Goal: Task Accomplishment & Management: Use online tool/utility

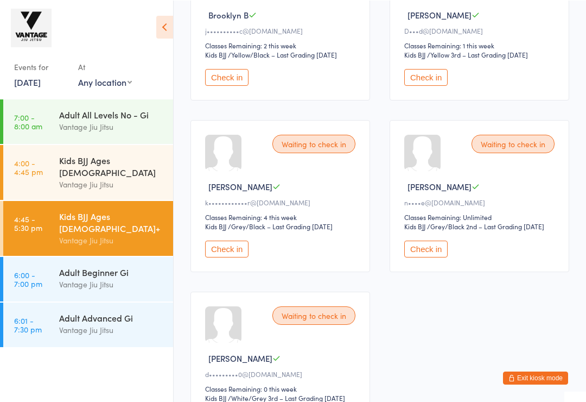
scroll to position [242, 0]
click at [448, 257] on button "Check in" at bounding box center [425, 248] width 43 height 17
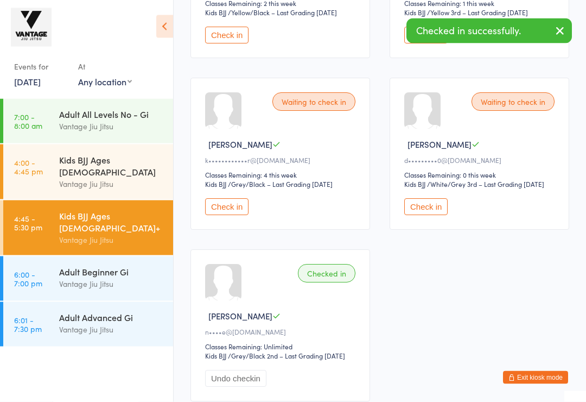
scroll to position [297, 0]
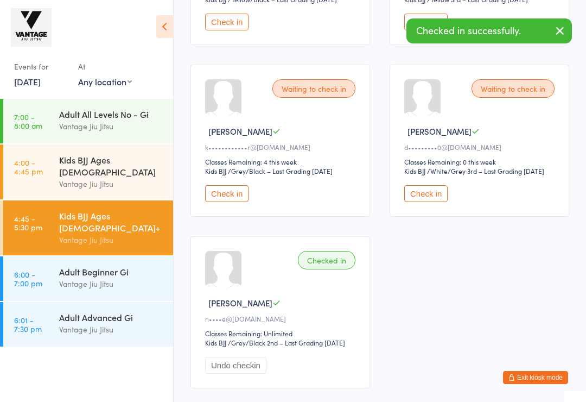
click at [432, 202] on button "Check in" at bounding box center [425, 193] width 43 height 17
click at [129, 323] on div "Vantage Jiu Jitsu" at bounding box center [111, 329] width 105 height 12
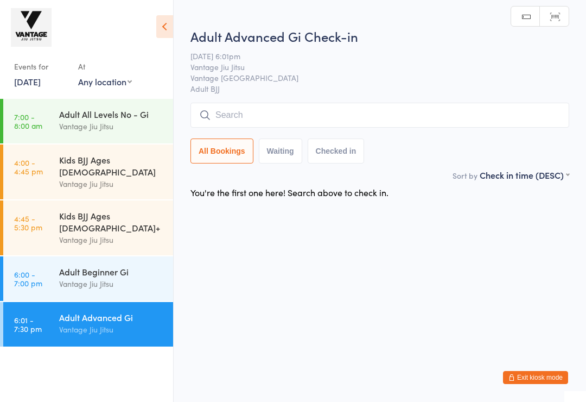
click at [383, 114] on input "search" at bounding box center [379, 115] width 379 height 25
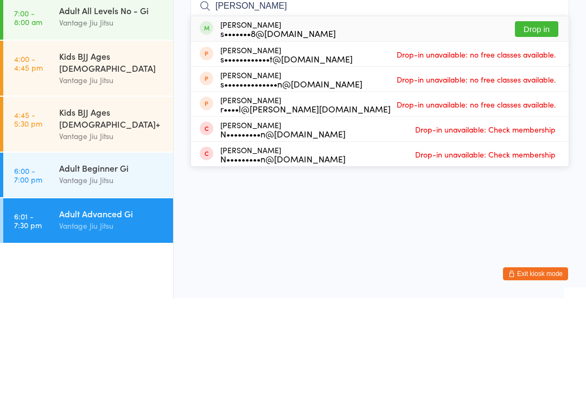
type input "[PERSON_NAME]"
click at [549, 125] on button "Drop in" at bounding box center [536, 133] width 43 height 16
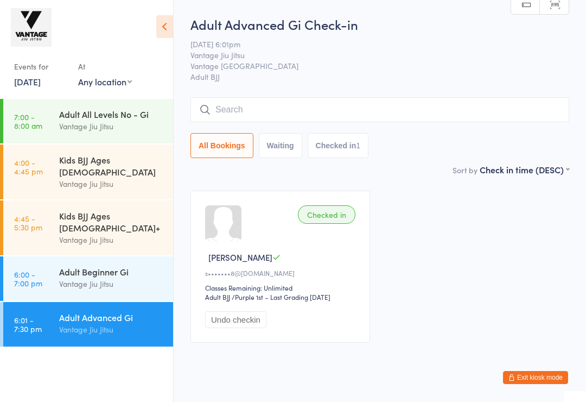
click at [458, 40] on span "[DATE] 6:01pm" at bounding box center [371, 44] width 362 height 11
click at [368, 111] on input "search" at bounding box center [379, 109] width 379 height 25
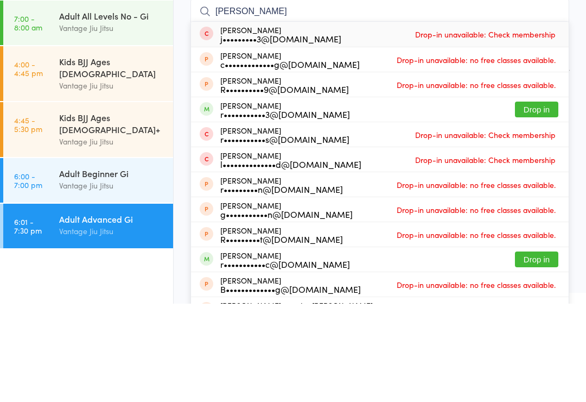
type input "[PERSON_NAME]"
click at [539, 200] on button "Drop in" at bounding box center [536, 208] width 43 height 16
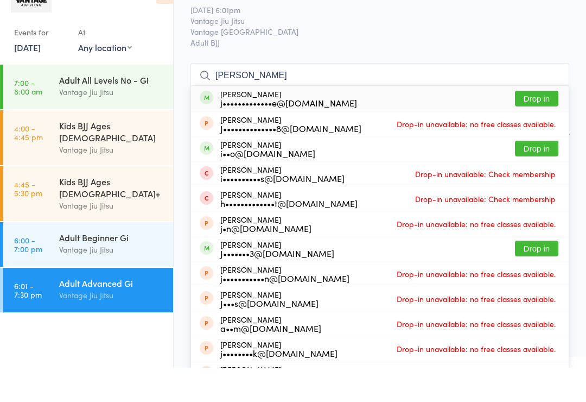
type input "[PERSON_NAME]"
click at [541, 125] on button "Drop in" at bounding box center [536, 133] width 43 height 16
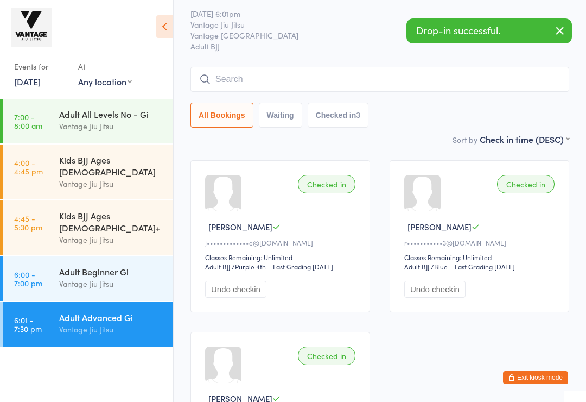
click at [468, 80] on input "search" at bounding box center [379, 79] width 379 height 25
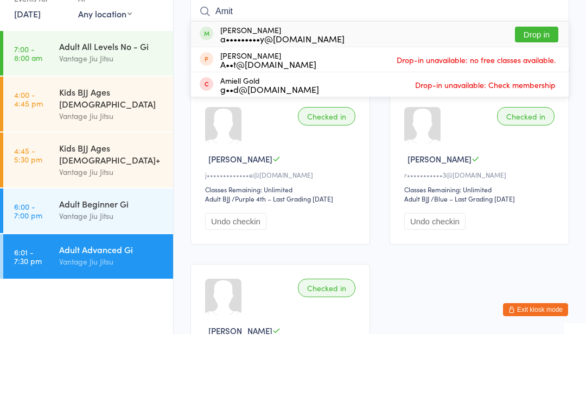
type input "Amit"
click at [537, 94] on button "Drop in" at bounding box center [536, 102] width 43 height 16
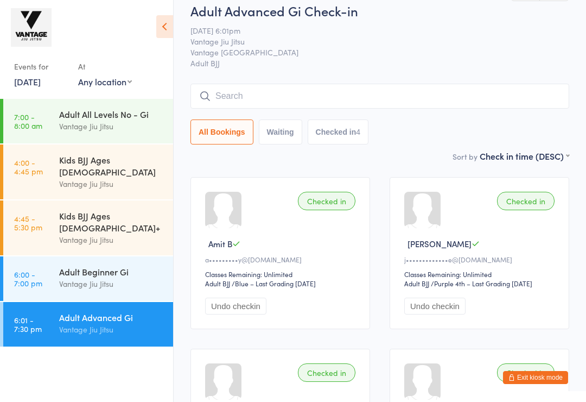
scroll to position [0, 0]
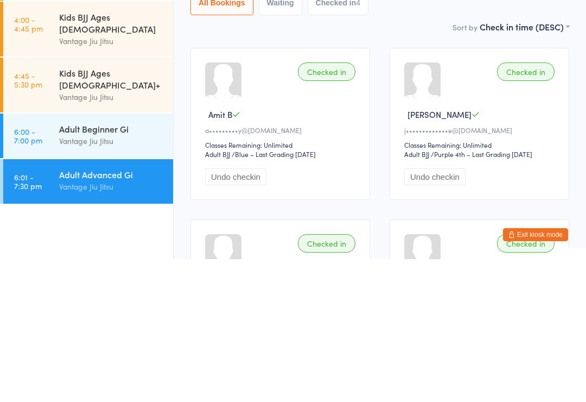
click at [441, 163] on div "Sort by Check in time (DESC) First name (ASC) First name (DESC) Last name (ASC)…" at bounding box center [379, 169] width 379 height 12
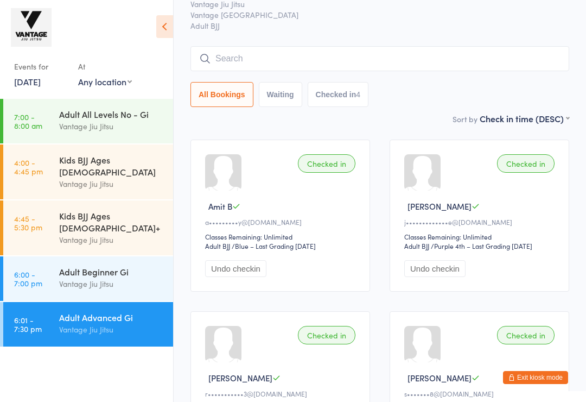
scroll to position [35, 0]
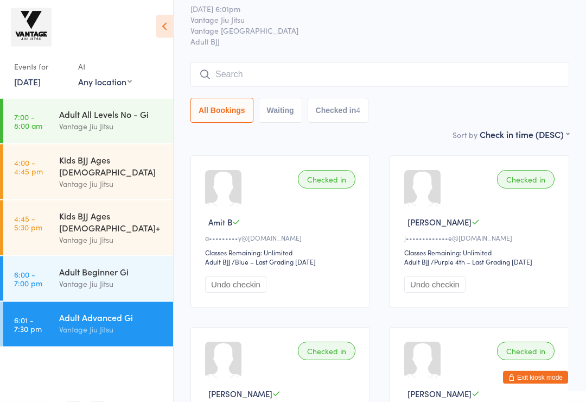
click at [264, 76] on input "search" at bounding box center [379, 74] width 379 height 25
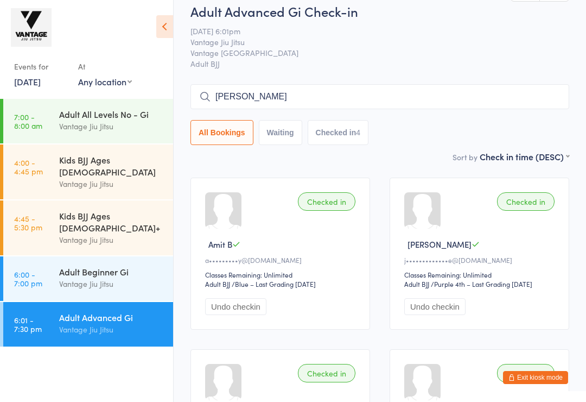
scroll to position [0, 0]
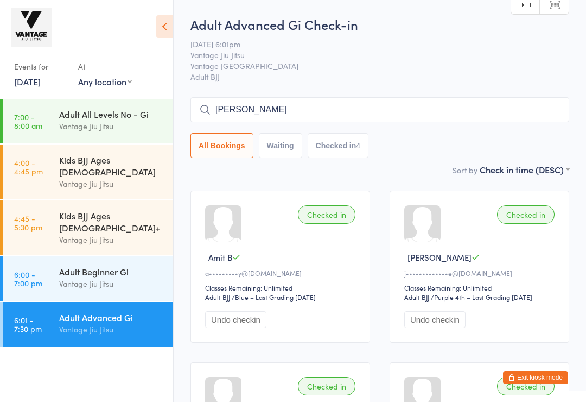
click at [405, 111] on input "[PERSON_NAME]" at bounding box center [379, 109] width 379 height 25
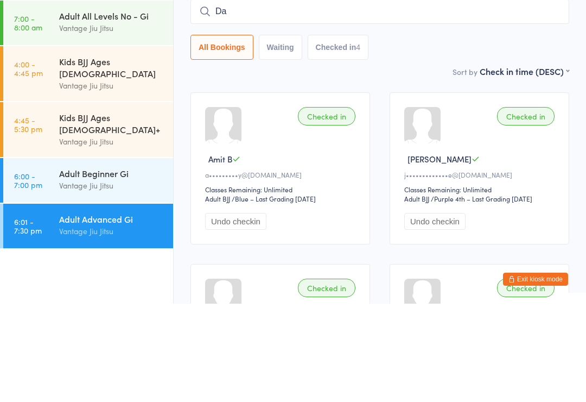
type input "D"
type input "N"
type input "[PERSON_NAME]"
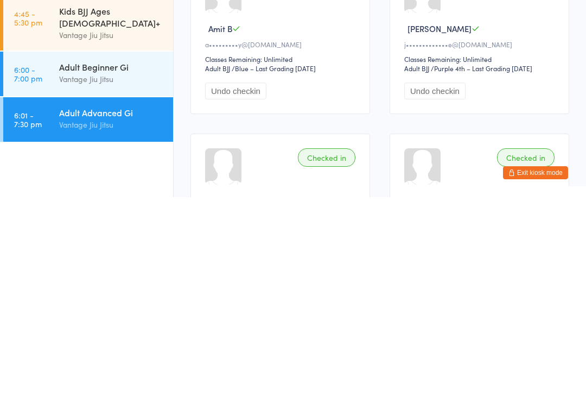
scroll to position [44, 0]
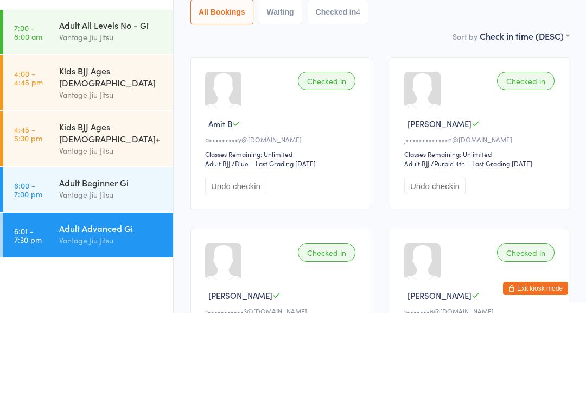
click at [135, 256] on div "Adult Beginner Gi Vantage Jiu Jitsu" at bounding box center [116, 277] width 114 height 43
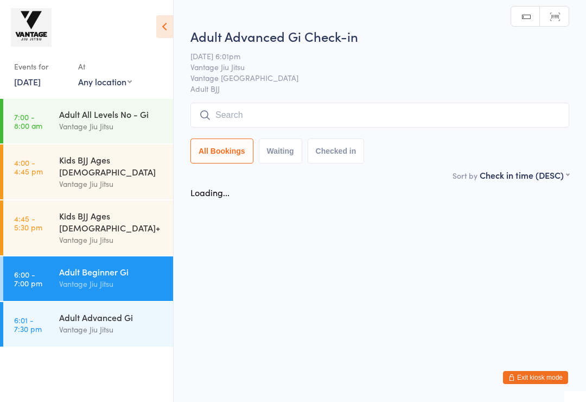
click at [314, 111] on input "search" at bounding box center [379, 115] width 379 height 25
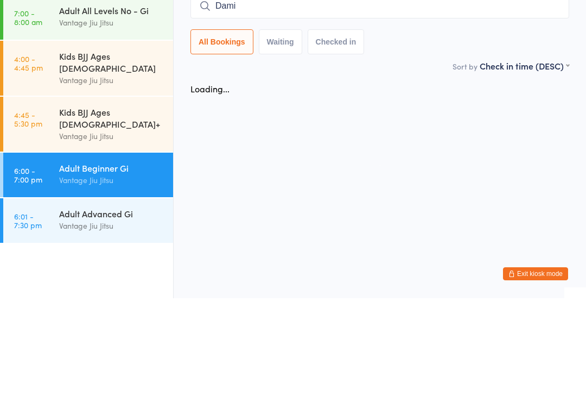
type input "Damie"
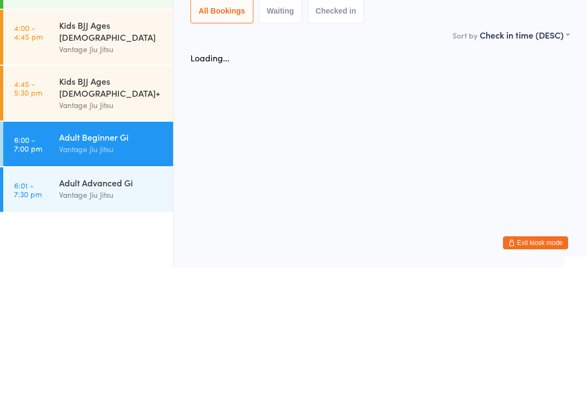
click at [122, 311] on div "Adult Advanced Gi" at bounding box center [111, 317] width 105 height 12
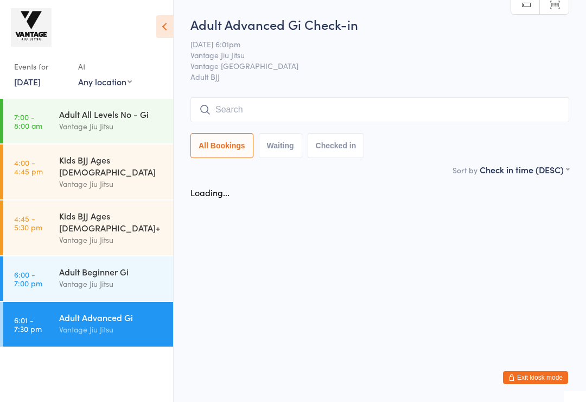
click at [109, 265] on div "Adult Beginner Gi" at bounding box center [111, 271] width 105 height 12
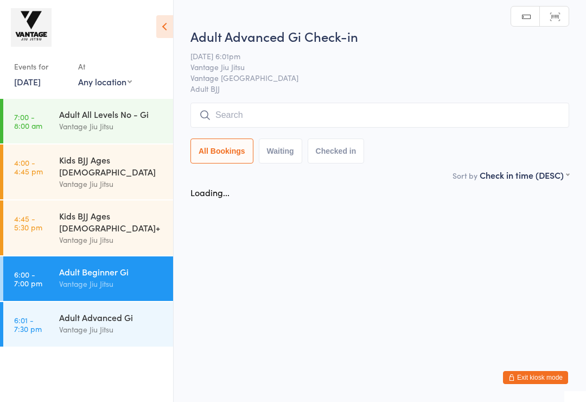
click at [126, 323] on div "Vantage Jiu Jitsu" at bounding box center [111, 329] width 105 height 12
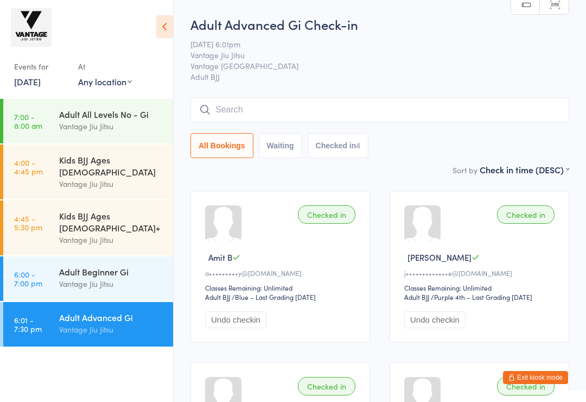
click at [301, 96] on div "Adult Advanced Gi Check-in [DATE] 6:01pm Vantage Jiu Jitsu Vantage Bondi Juncti…" at bounding box center [379, 89] width 379 height 148
click at [317, 104] on input "search" at bounding box center [379, 109] width 379 height 25
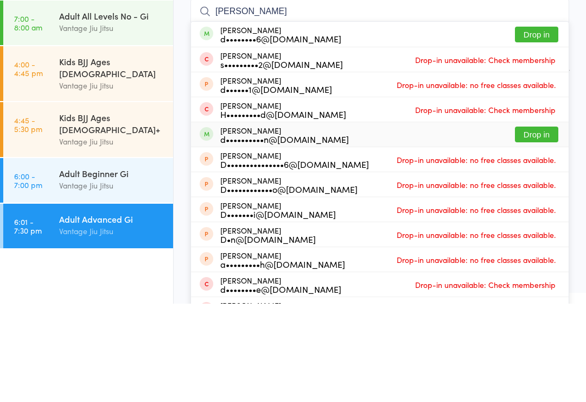
type input "[PERSON_NAME]"
click at [544, 225] on button "Drop in" at bounding box center [536, 233] width 43 height 16
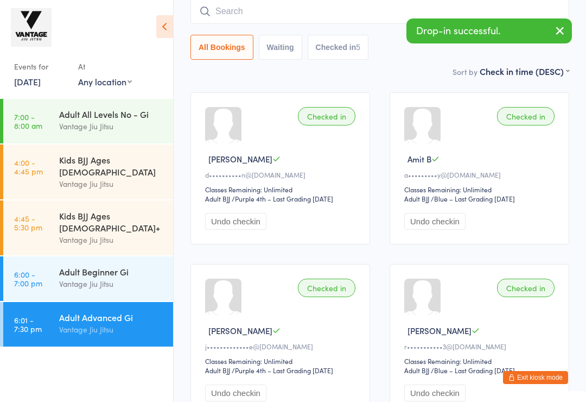
click at [307, 11] on input "search" at bounding box center [379, 11] width 379 height 25
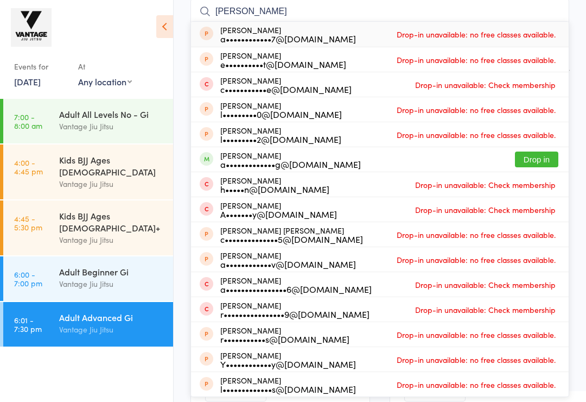
type input "[PERSON_NAME]"
click at [537, 156] on button "Drop in" at bounding box center [536, 159] width 43 height 16
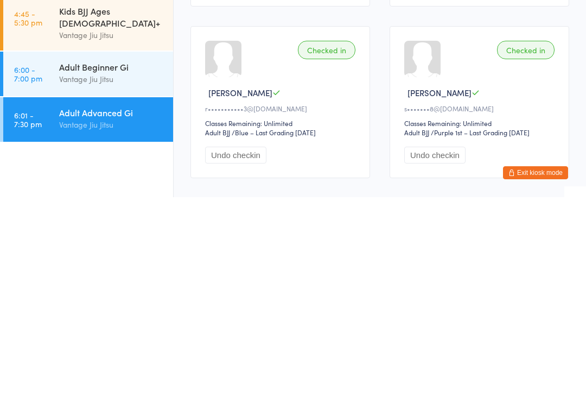
scroll to position [303, 0]
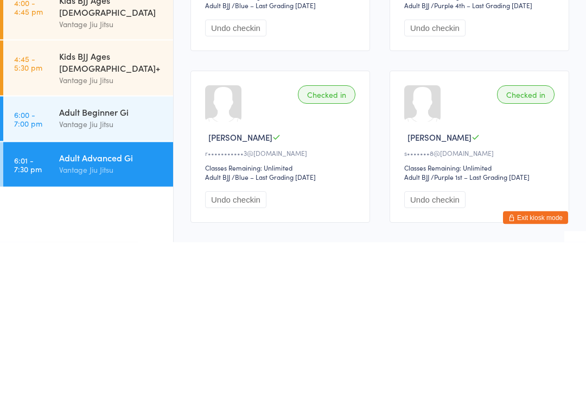
click at [123, 277] on div "Vantage Jiu Jitsu" at bounding box center [111, 283] width 105 height 12
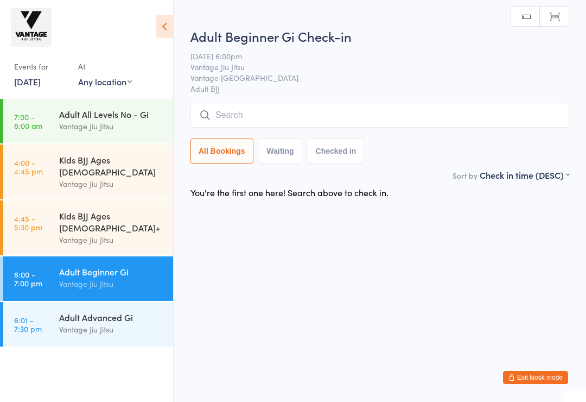
click at [311, 118] on input "search" at bounding box center [379, 115] width 379 height 25
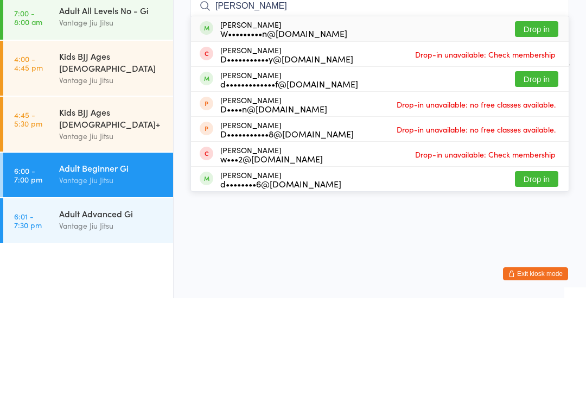
type input "[PERSON_NAME]"
click at [540, 125] on button "Drop in" at bounding box center [536, 133] width 43 height 16
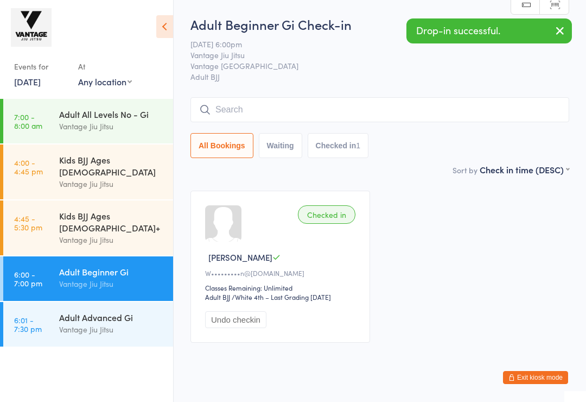
click at [68, 323] on div "Vantage Jiu Jitsu" at bounding box center [111, 329] width 105 height 12
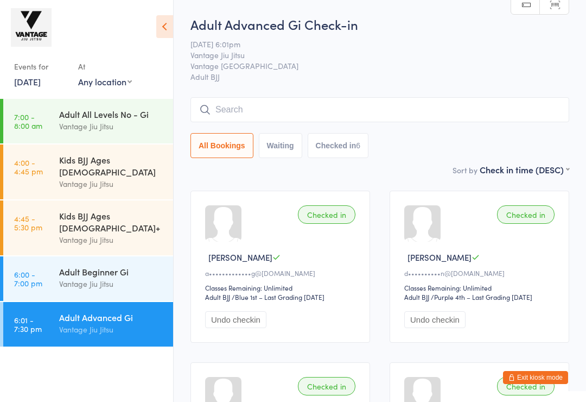
click at [301, 113] on input "search" at bounding box center [379, 109] width 379 height 25
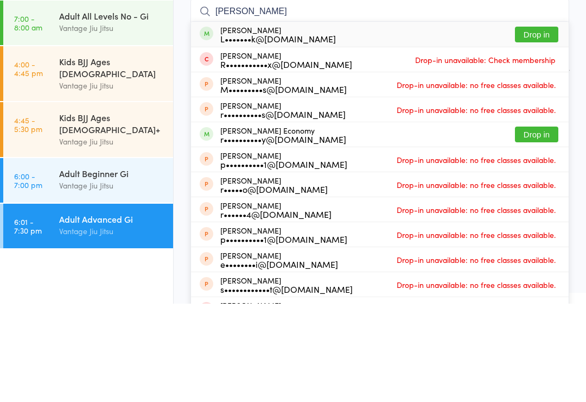
type input "[PERSON_NAME]"
click at [547, 225] on button "Drop in" at bounding box center [536, 233] width 43 height 16
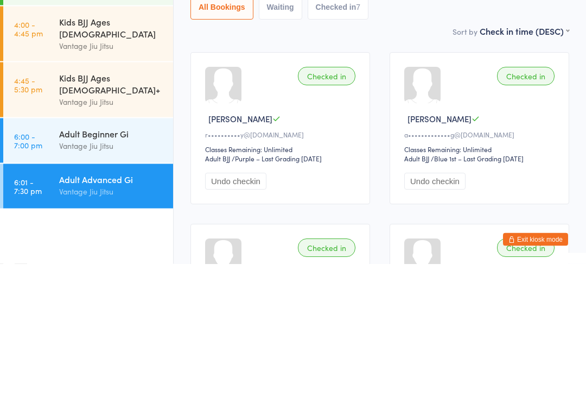
click at [132, 265] on div "Adult Beginner Gi" at bounding box center [111, 271] width 105 height 12
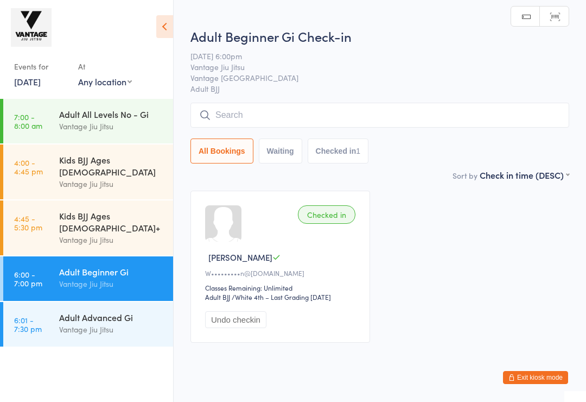
click at [340, 119] on input "search" at bounding box center [379, 115] width 379 height 25
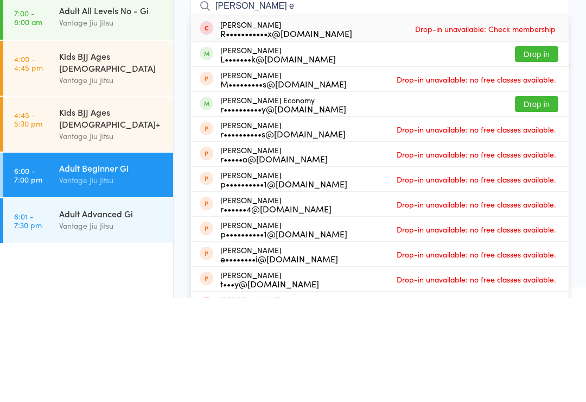
type input "[PERSON_NAME] e"
click at [545, 200] on button "Drop in" at bounding box center [536, 208] width 43 height 16
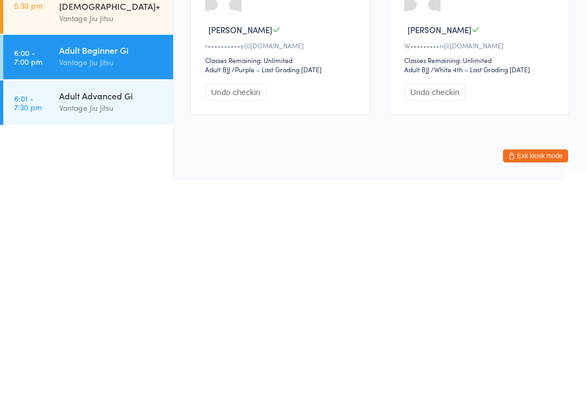
scroll to position [30, 0]
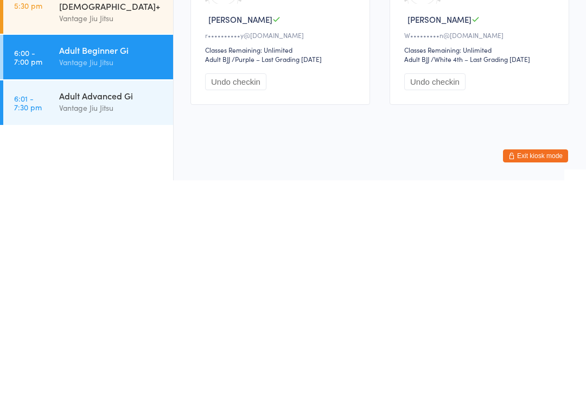
click at [121, 311] on div "Adult Advanced Gi" at bounding box center [111, 317] width 105 height 12
